Goal: Check status: Check status

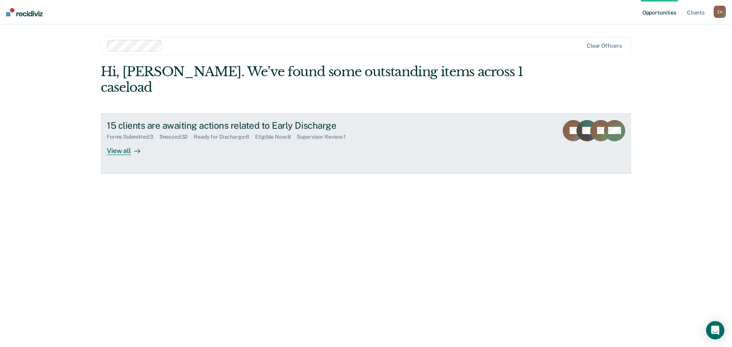
click at [126, 140] on div "View all" at bounding box center [128, 147] width 43 height 15
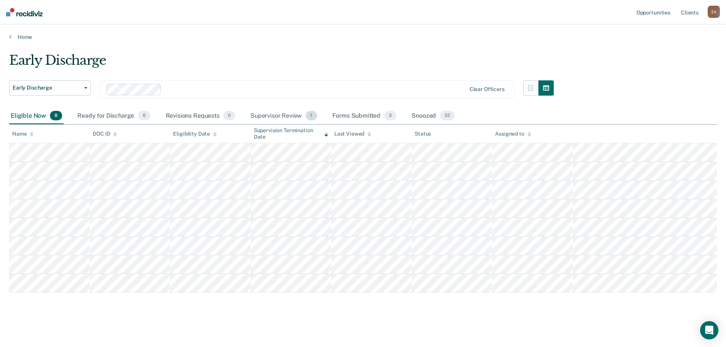
click at [282, 118] on div "Supervisor Review 1" at bounding box center [284, 116] width 70 height 17
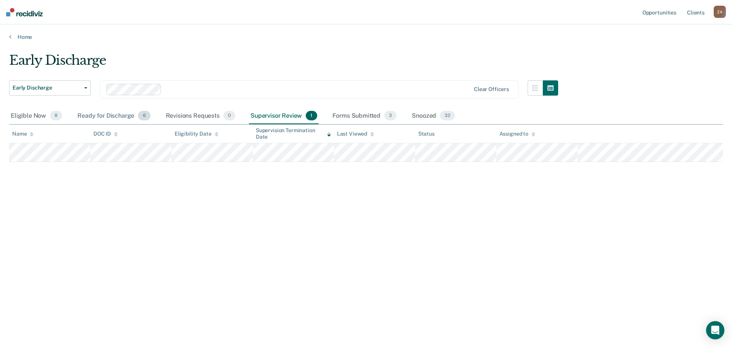
click at [126, 122] on div "Ready for Discharge 6" at bounding box center [114, 116] width 76 height 17
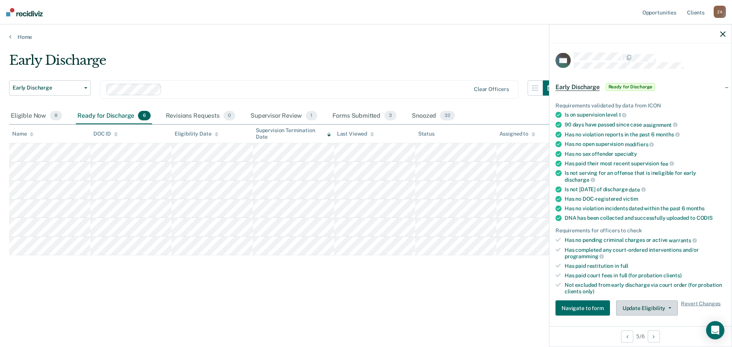
click at [652, 306] on button "Update Eligibility" at bounding box center [647, 308] width 62 height 15
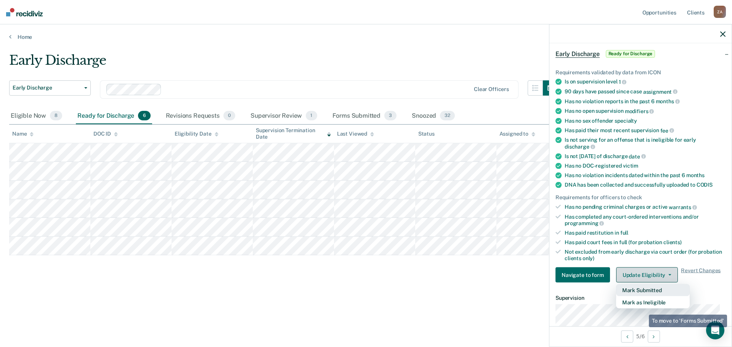
scroll to position [41, 0]
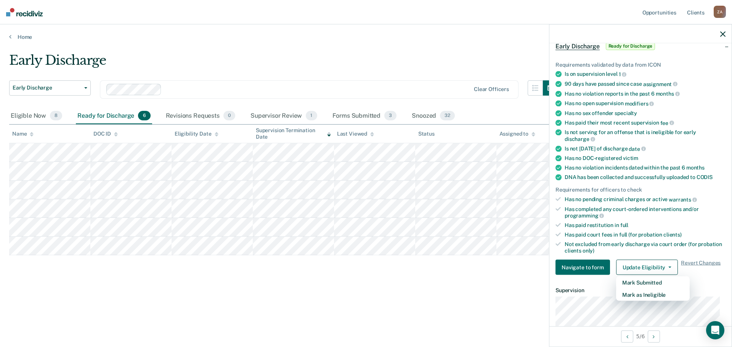
click at [285, 304] on div "Early Discharge Early Discharge Early Discharge Clear officers Eligible Now 8 R…" at bounding box center [365, 184] width 713 height 262
click at [723, 33] on icon "button" at bounding box center [722, 33] width 5 height 5
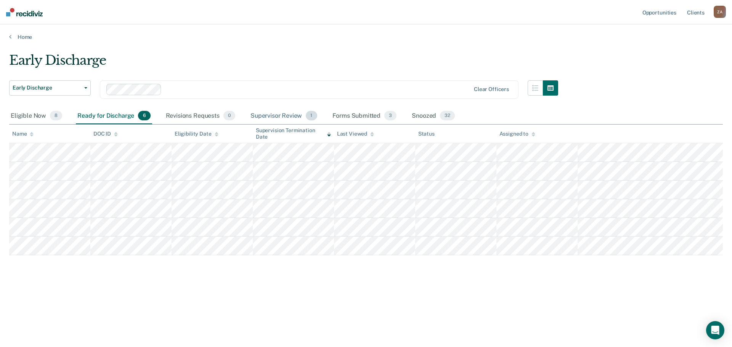
click at [274, 119] on div "Supervisor Review 1" at bounding box center [284, 116] width 70 height 17
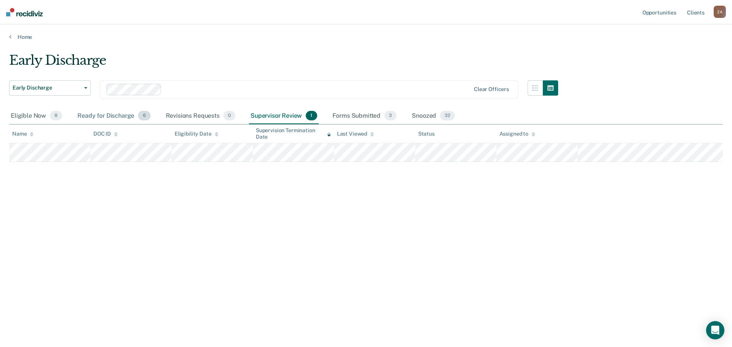
click at [107, 116] on div "Ready for Discharge 6" at bounding box center [114, 116] width 76 height 17
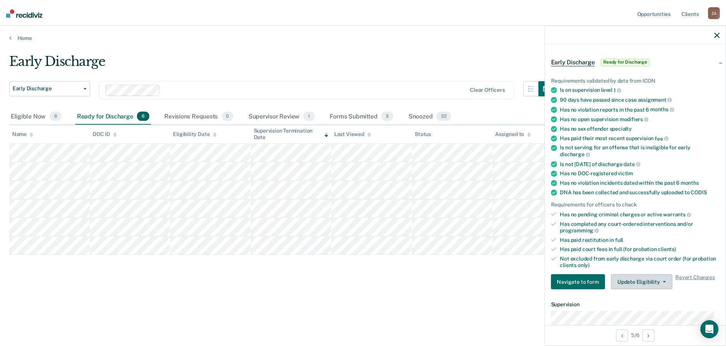
scroll to position [38, 0]
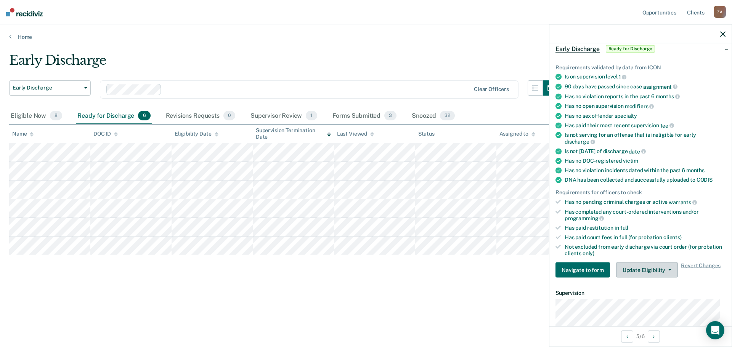
click at [655, 275] on button "Update Eligibility" at bounding box center [647, 270] width 62 height 15
click at [360, 119] on div "Forms Submitted 3" at bounding box center [364, 116] width 67 height 17
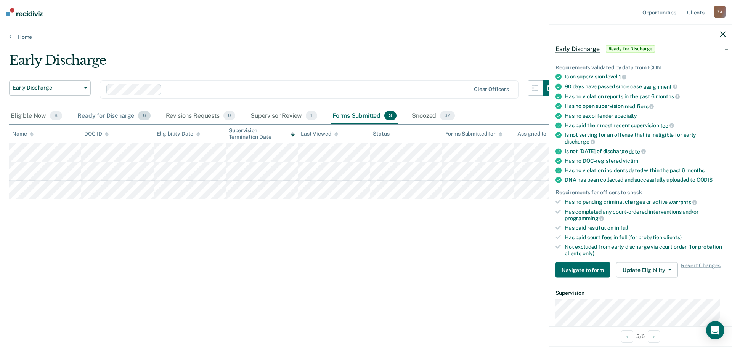
click at [114, 117] on div "Ready for Discharge 6" at bounding box center [114, 116] width 76 height 17
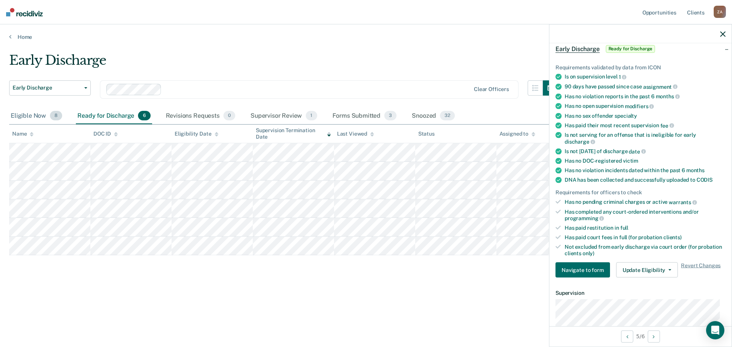
click at [29, 117] on div "Eligible Now 8" at bounding box center [36, 116] width 54 height 17
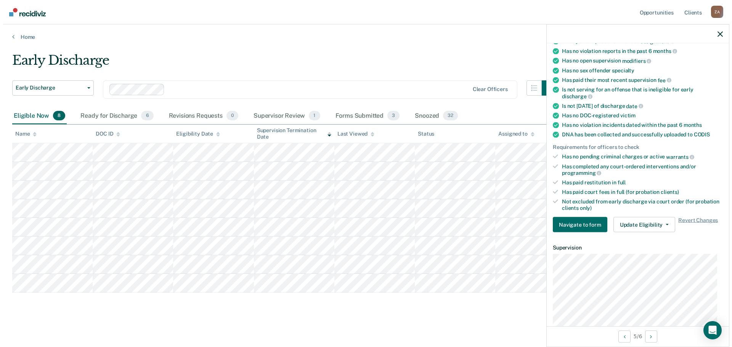
scroll to position [181, 0]
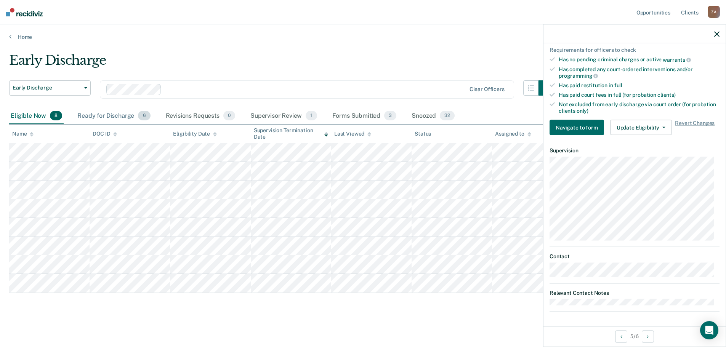
click at [110, 115] on div "Ready for Discharge 6" at bounding box center [114, 116] width 76 height 17
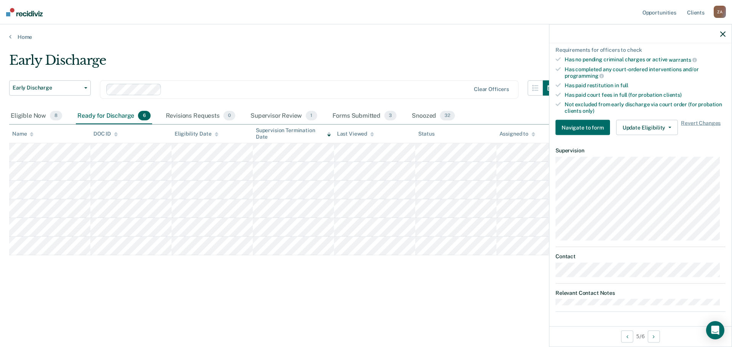
click at [722, 33] on icon "button" at bounding box center [722, 33] width 5 height 5
